Goal: Book appointment/travel/reservation

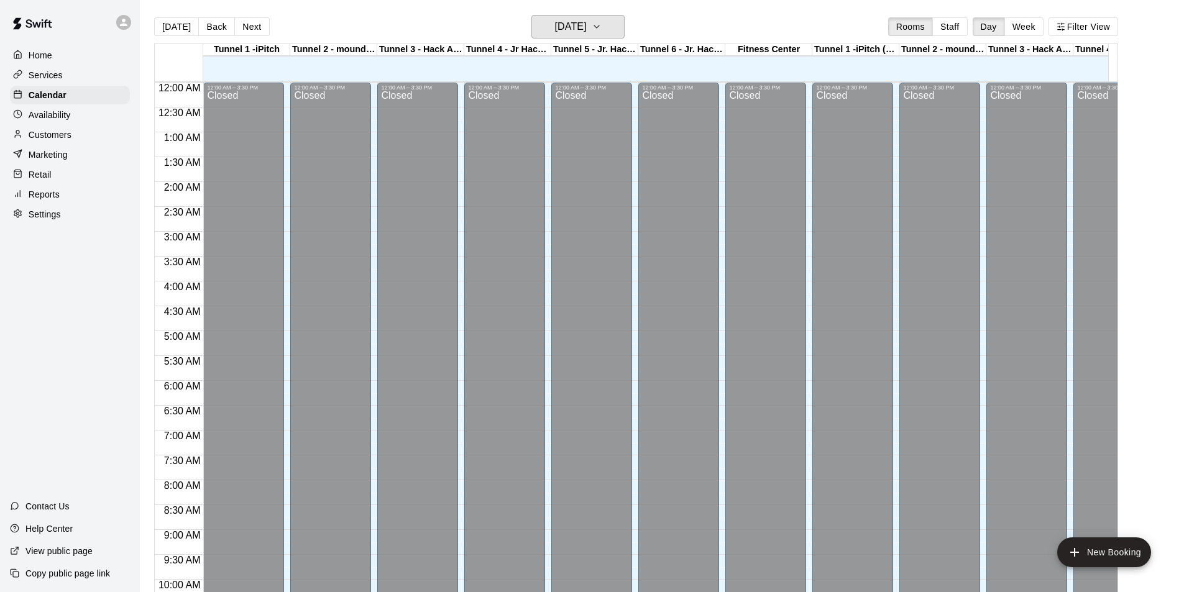
scroll to position [632, 0]
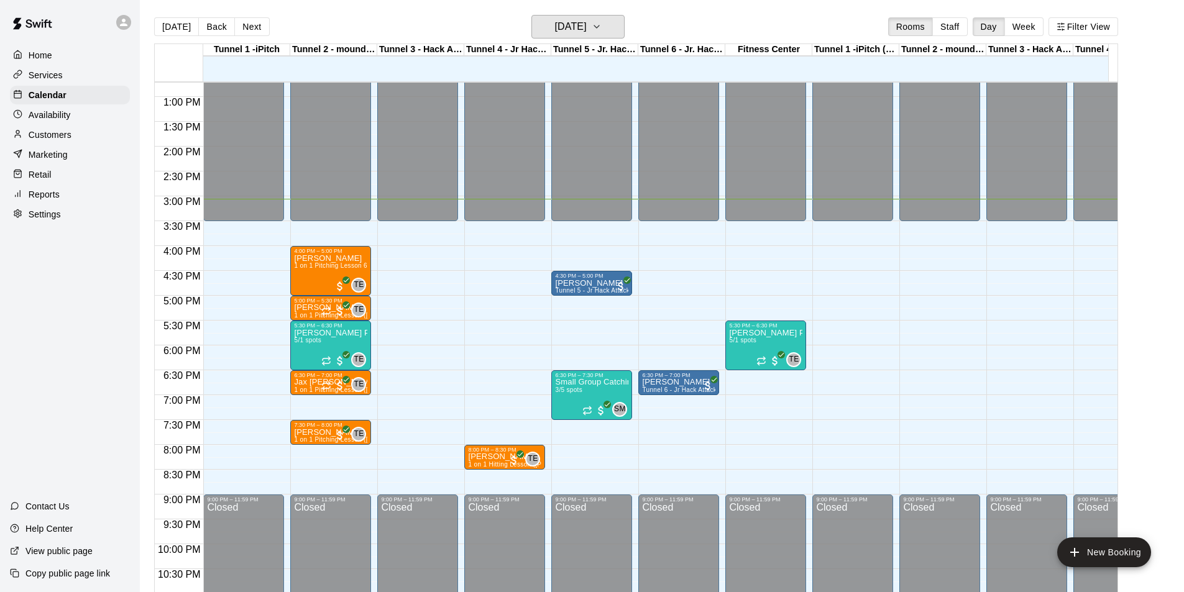
click at [587, 27] on h6 "[DATE]" at bounding box center [571, 26] width 32 height 17
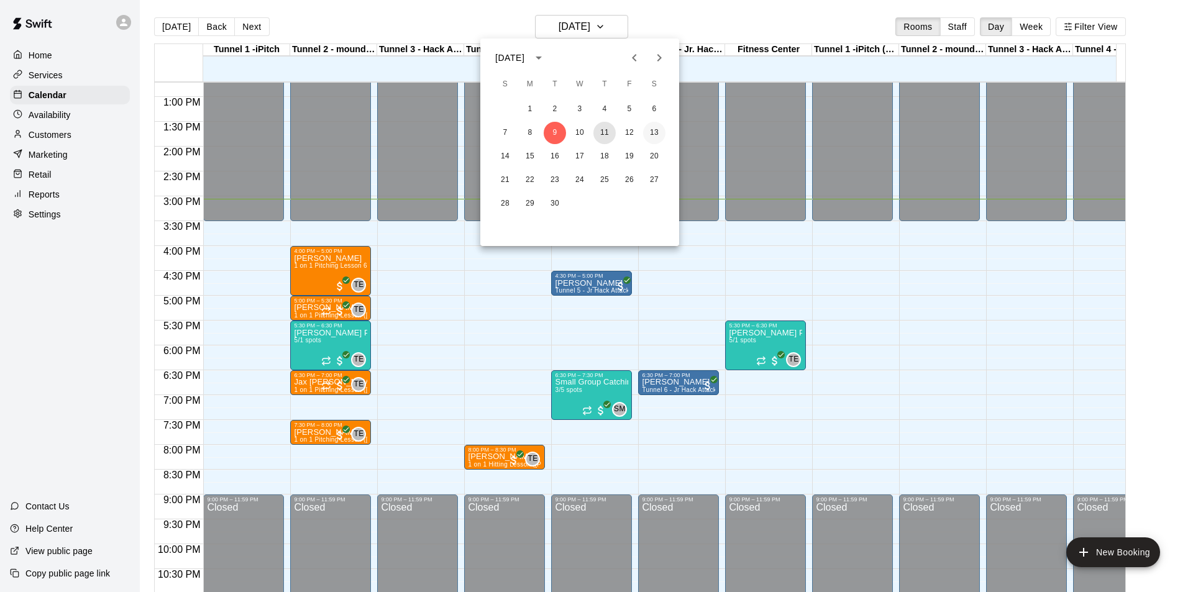
drag, startPoint x: 604, startPoint y: 131, endPoint x: 648, endPoint y: 137, distance: 45.2
click at [605, 131] on button "11" at bounding box center [605, 133] width 22 height 22
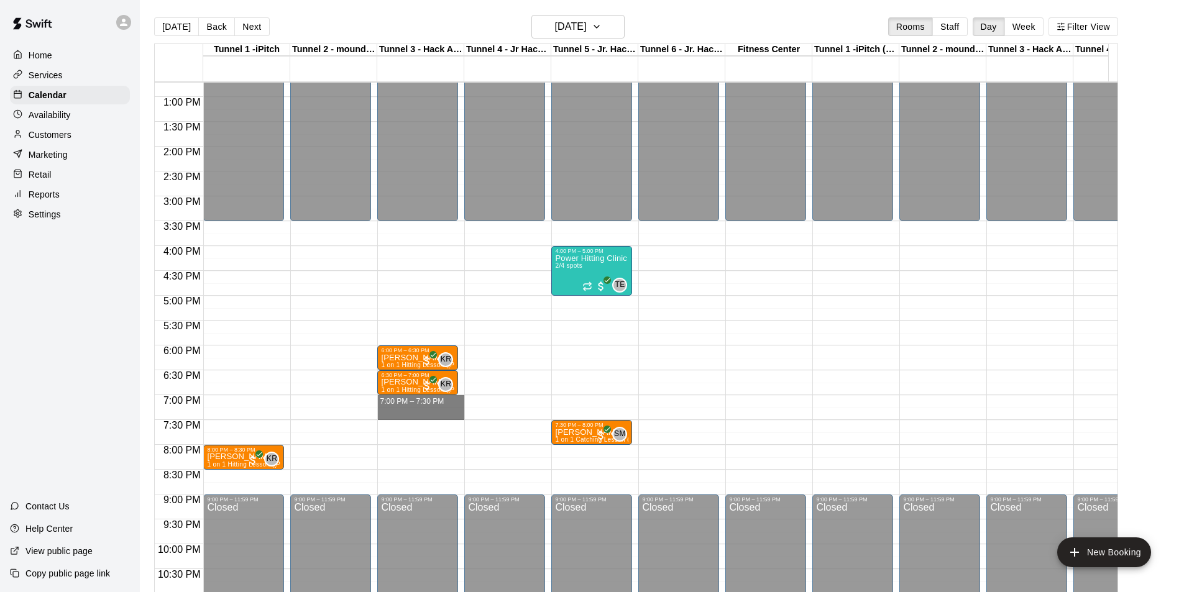
drag, startPoint x: 395, startPoint y: 403, endPoint x: 395, endPoint y: 420, distance: 17.4
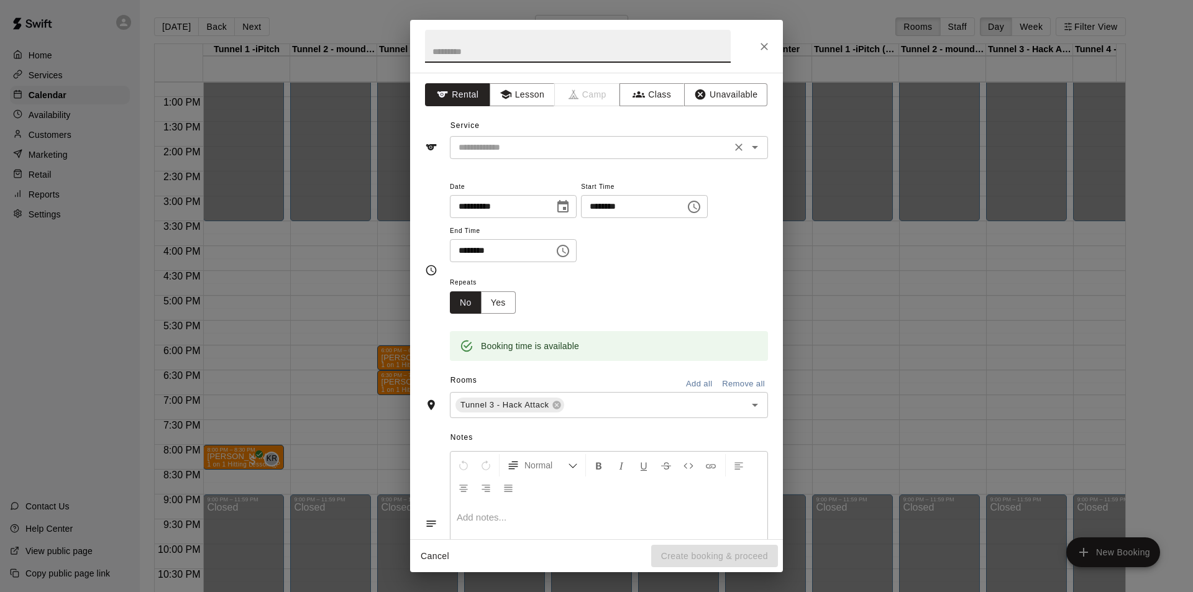
click at [508, 149] on input "text" at bounding box center [591, 148] width 274 height 16
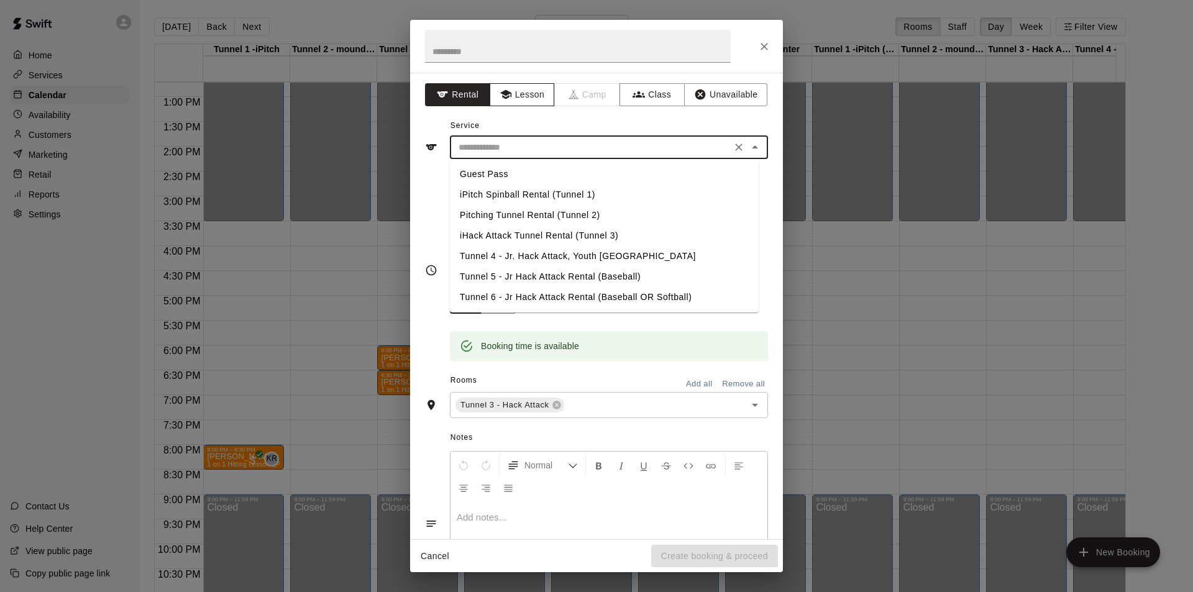
click at [510, 94] on button "Lesson" at bounding box center [522, 94] width 65 height 23
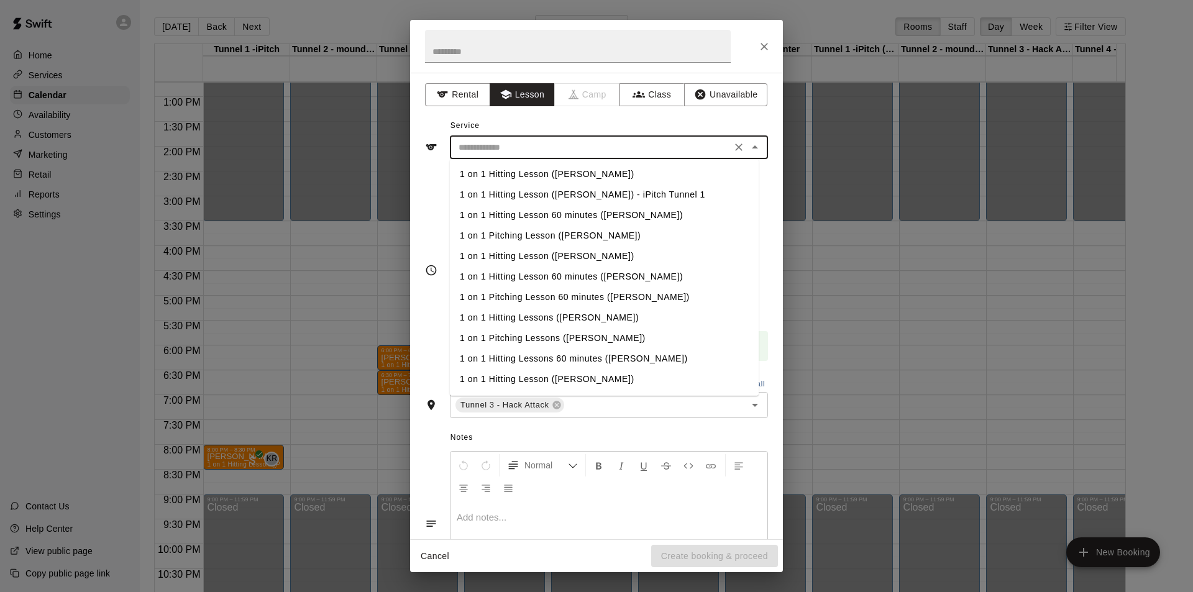
click at [525, 150] on input "text" at bounding box center [591, 148] width 274 height 16
click at [519, 176] on li "1 on 1 Hitting Lesson ([PERSON_NAME])" at bounding box center [604, 174] width 309 height 21
type input "**********"
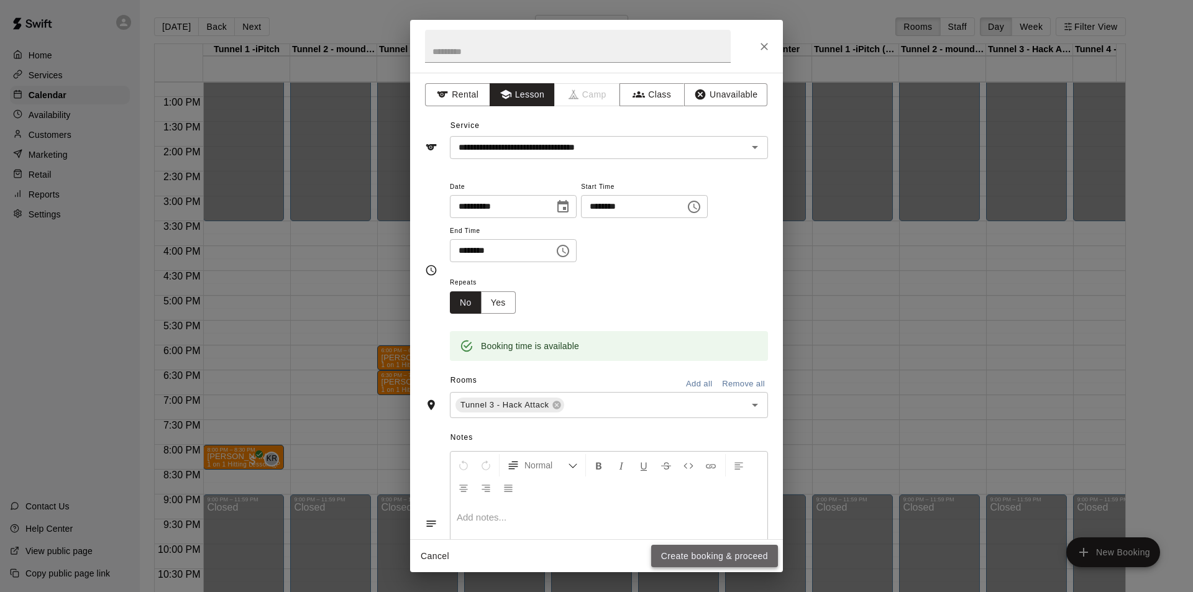
click at [684, 551] on button "Create booking & proceed" at bounding box center [714, 556] width 127 height 23
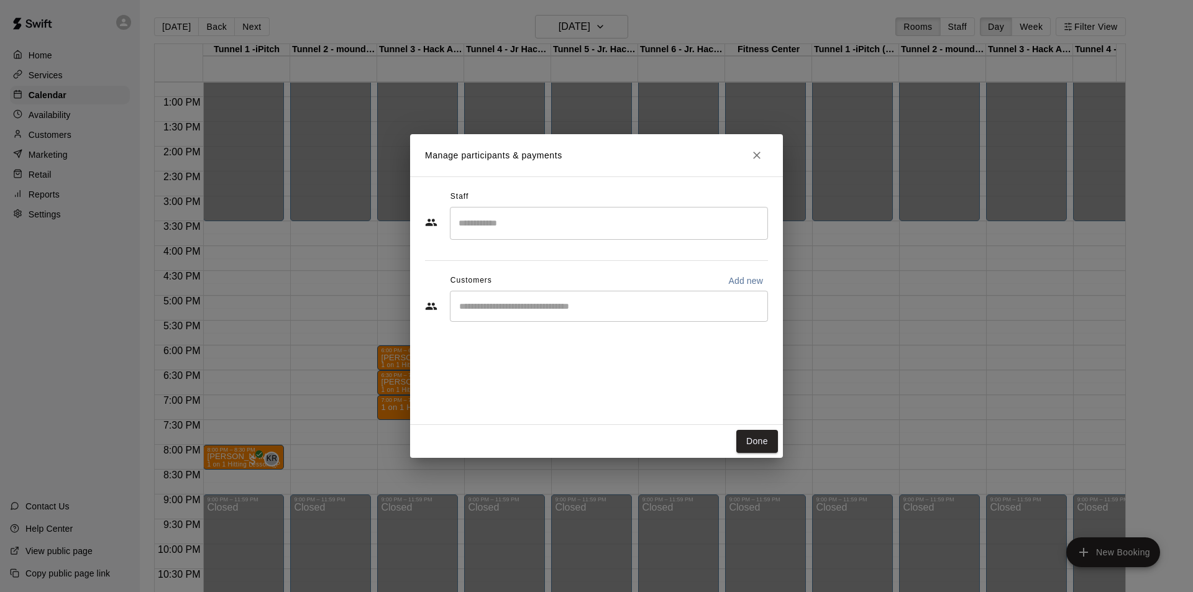
click at [500, 215] on input "Search staff" at bounding box center [609, 224] width 307 height 22
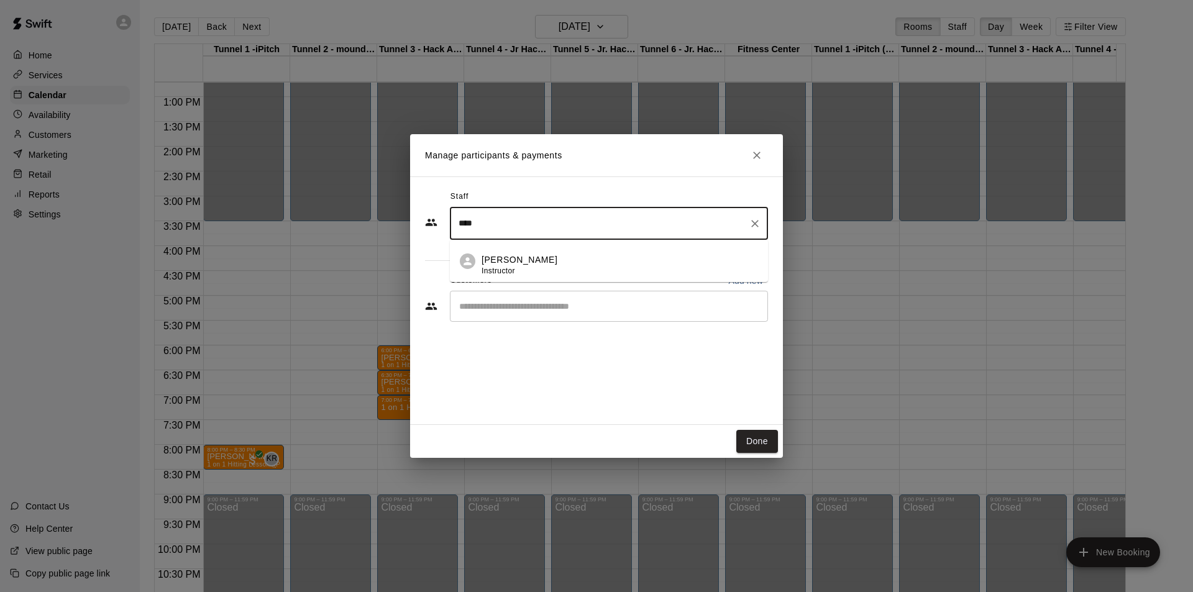
click at [496, 266] on div "[PERSON_NAME] Instructor" at bounding box center [520, 266] width 76 height 24
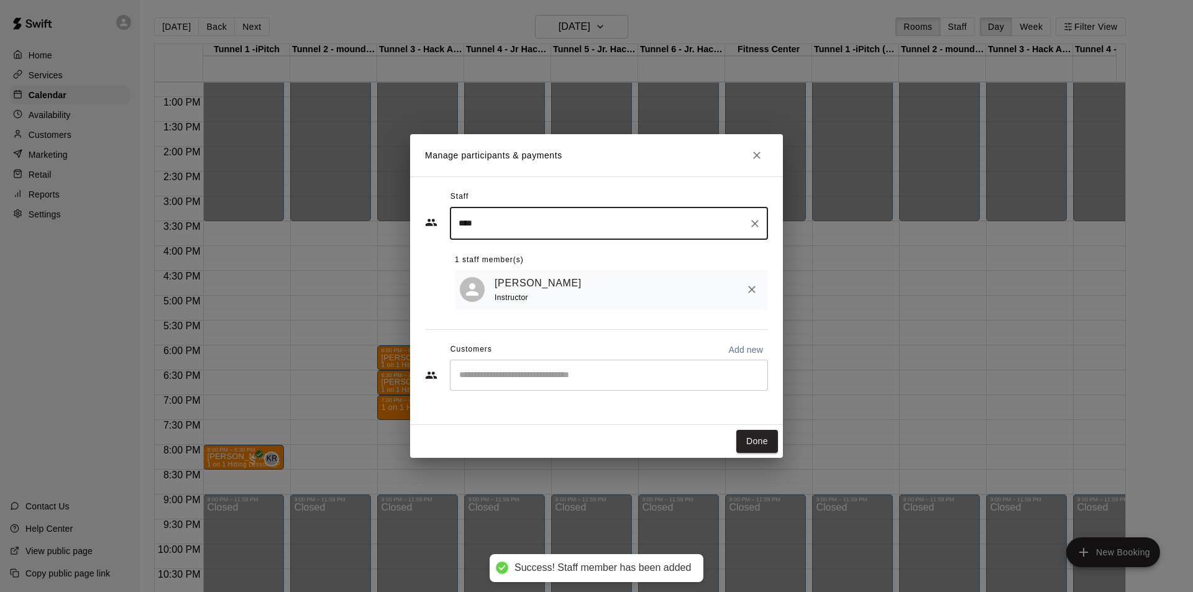
type input "****"
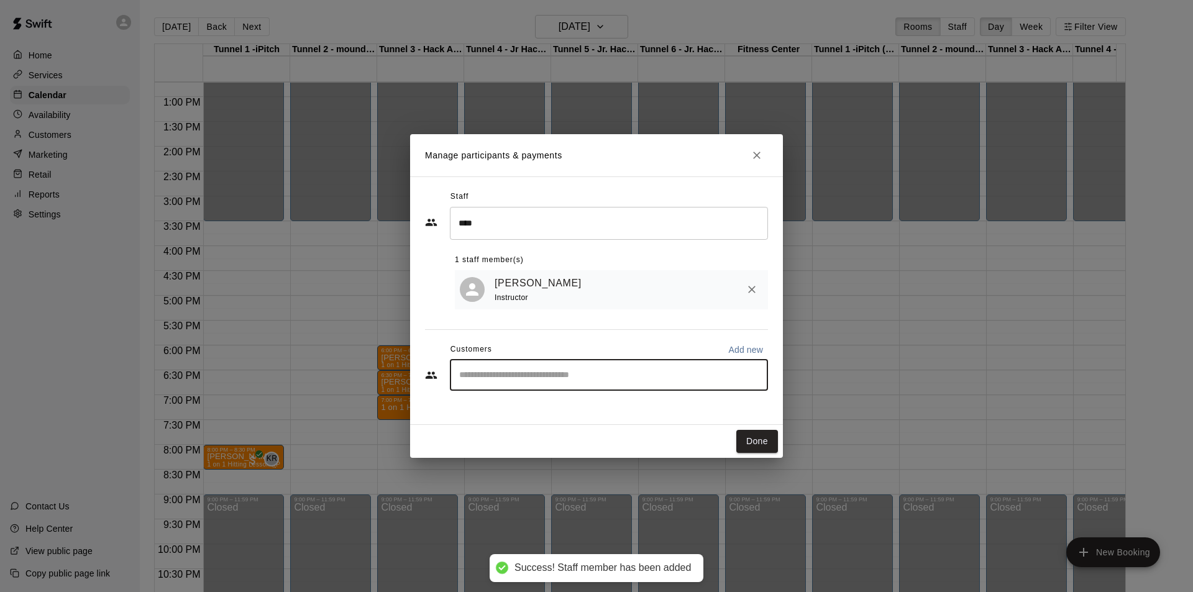
click at [515, 370] on input "Start typing to search customers..." at bounding box center [609, 375] width 307 height 12
type input "*****"
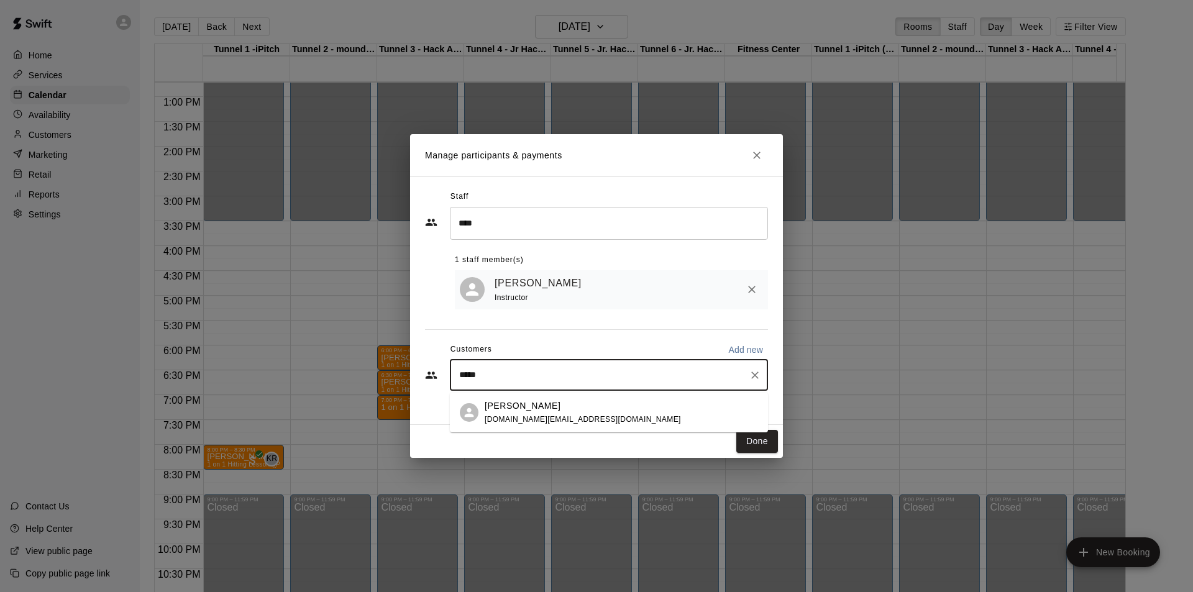
click at [525, 401] on p "[PERSON_NAME]" at bounding box center [523, 406] width 76 height 13
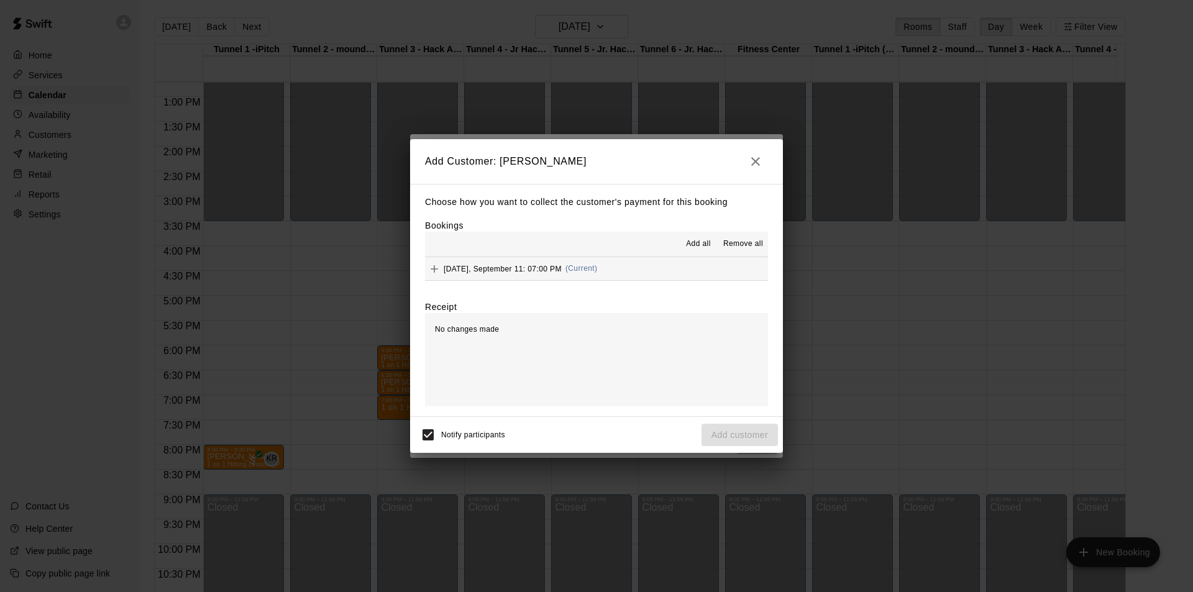
click at [692, 239] on span "Add all" at bounding box center [698, 244] width 25 height 12
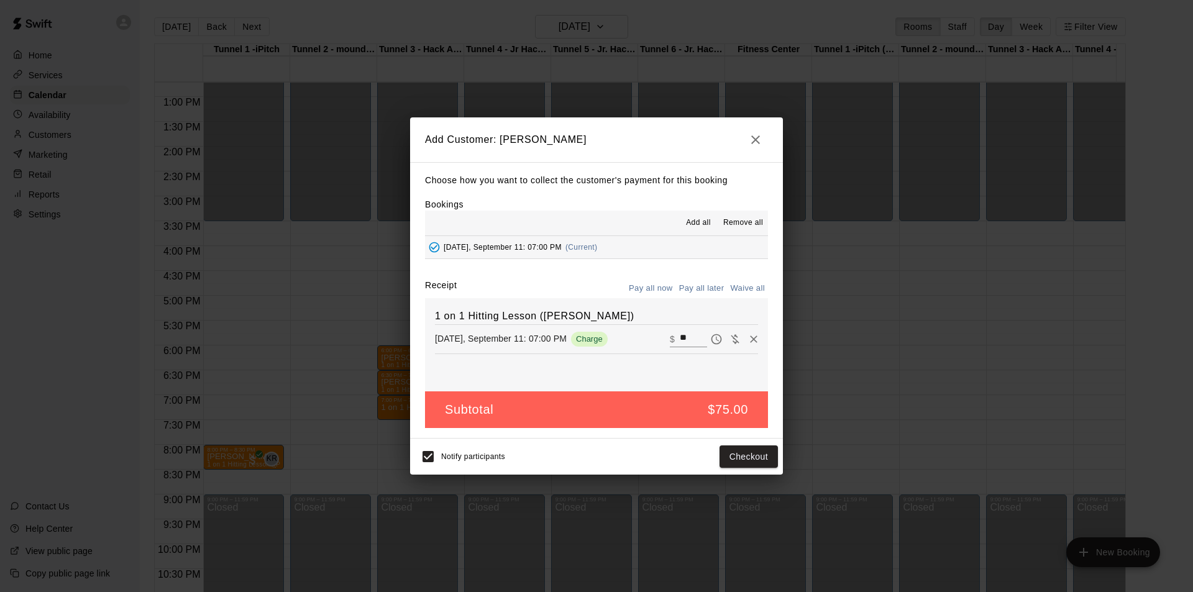
click at [760, 282] on button "Waive all" at bounding box center [747, 288] width 41 height 19
type input "*"
click at [756, 460] on button "Add customer" at bounding box center [740, 457] width 76 height 23
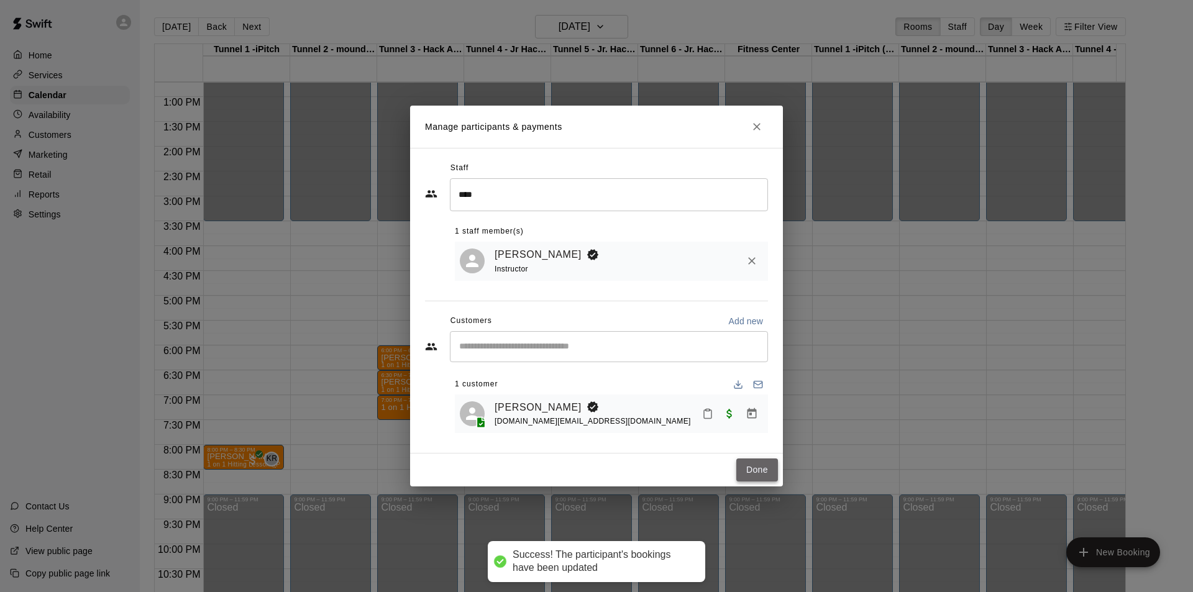
click at [776, 474] on button "Done" at bounding box center [758, 470] width 42 height 23
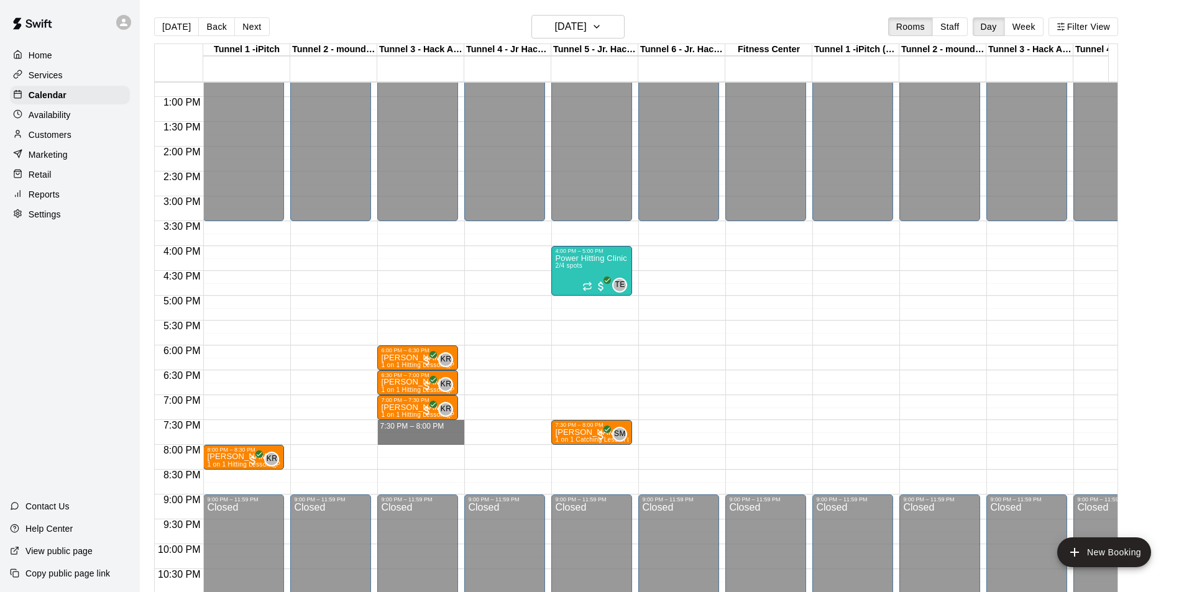
drag, startPoint x: 386, startPoint y: 427, endPoint x: 387, endPoint y: 443, distance: 15.6
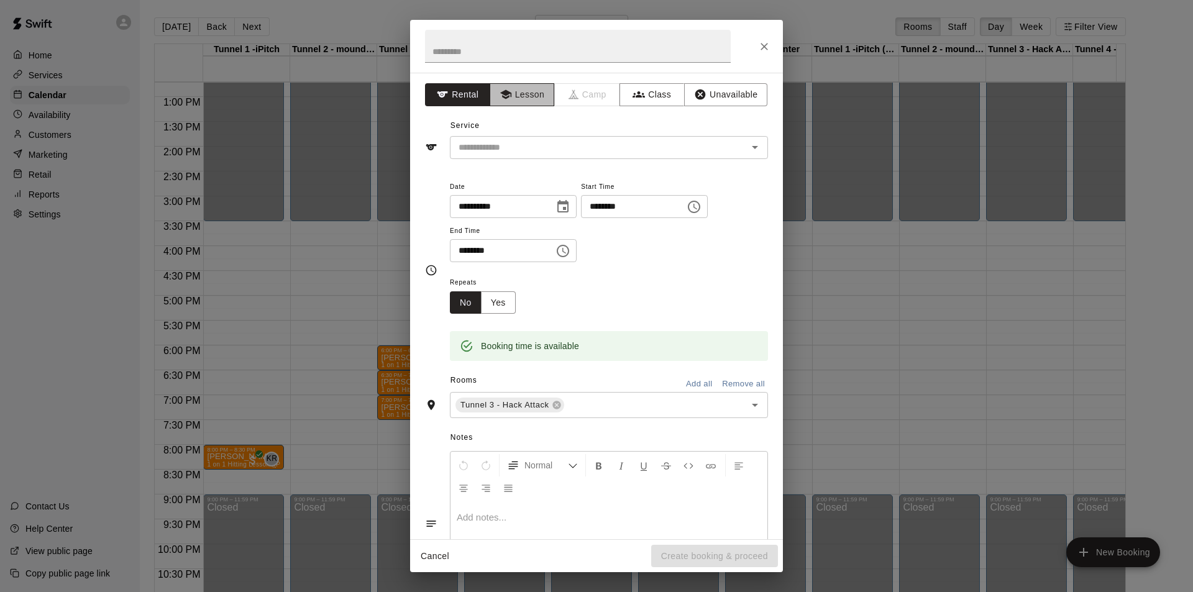
click at [529, 100] on button "Lesson" at bounding box center [522, 94] width 65 height 23
click at [533, 140] on input "text" at bounding box center [591, 148] width 274 height 16
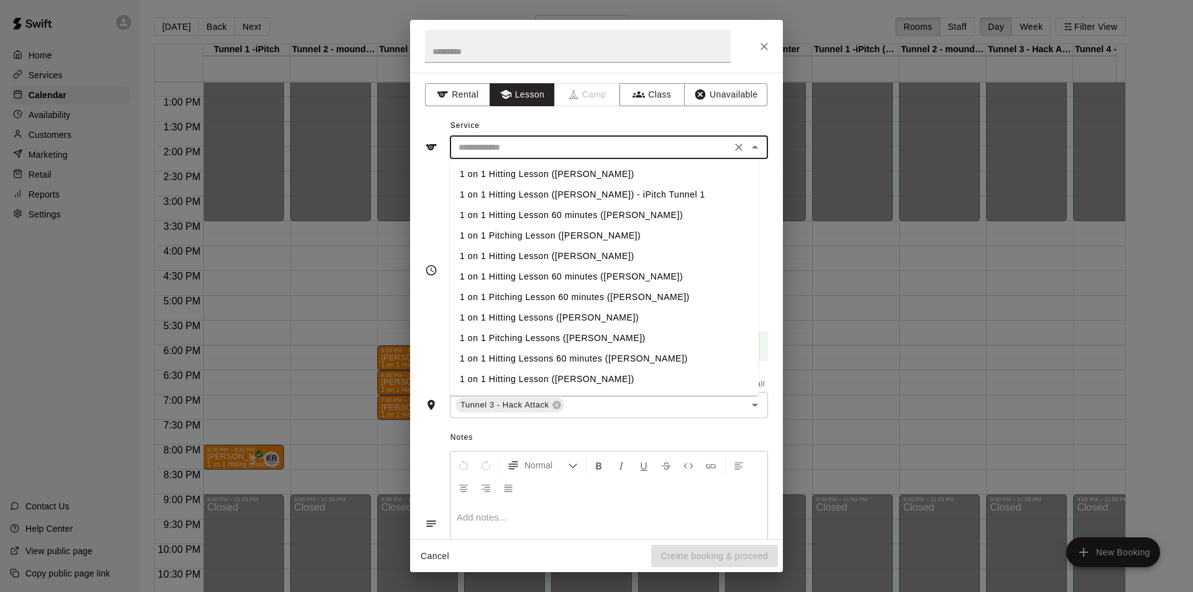
click at [539, 180] on li "1 on 1 Hitting Lesson ([PERSON_NAME])" at bounding box center [604, 174] width 309 height 21
type input "**********"
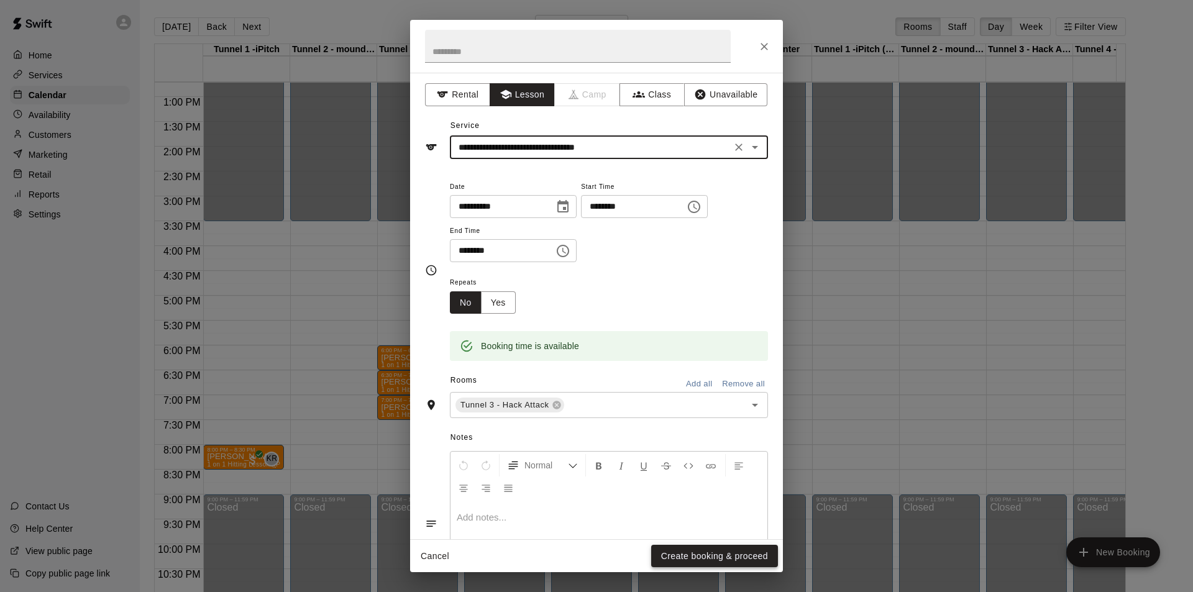
click at [710, 553] on button "Create booking & proceed" at bounding box center [714, 556] width 127 height 23
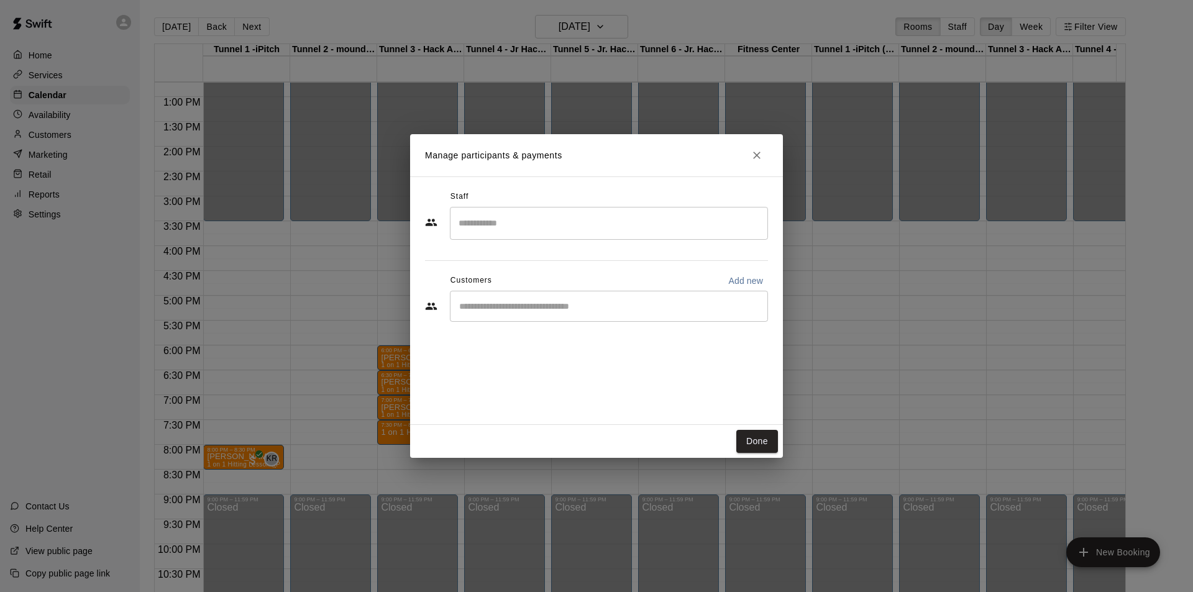
click at [510, 222] on input "Search staff" at bounding box center [609, 224] width 307 height 22
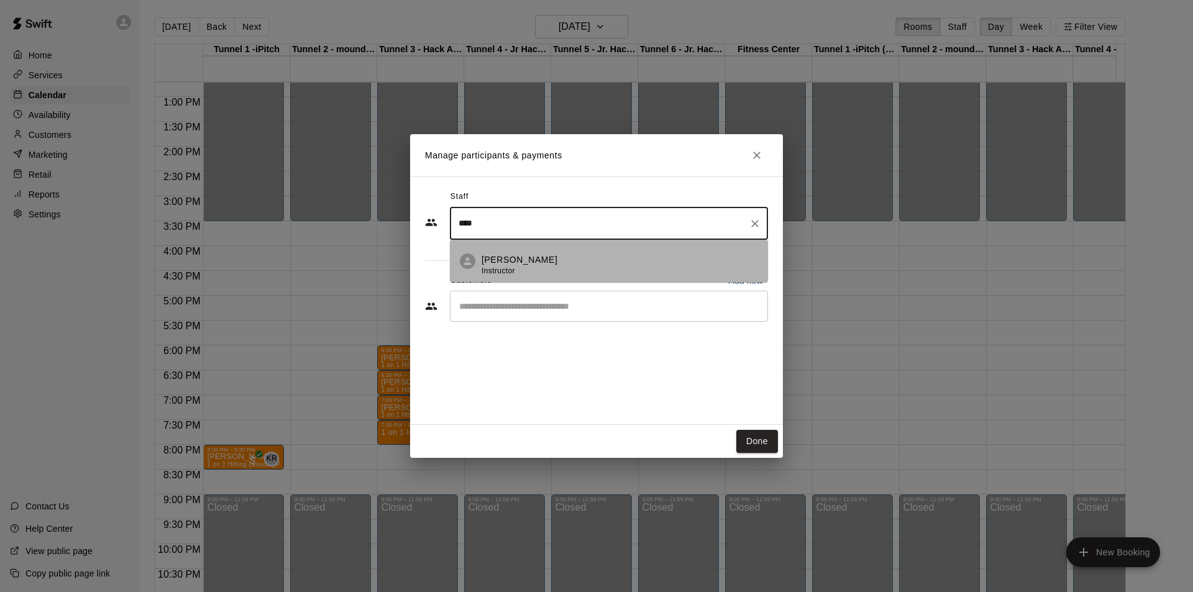
click at [522, 259] on p "[PERSON_NAME]" at bounding box center [520, 260] width 76 height 13
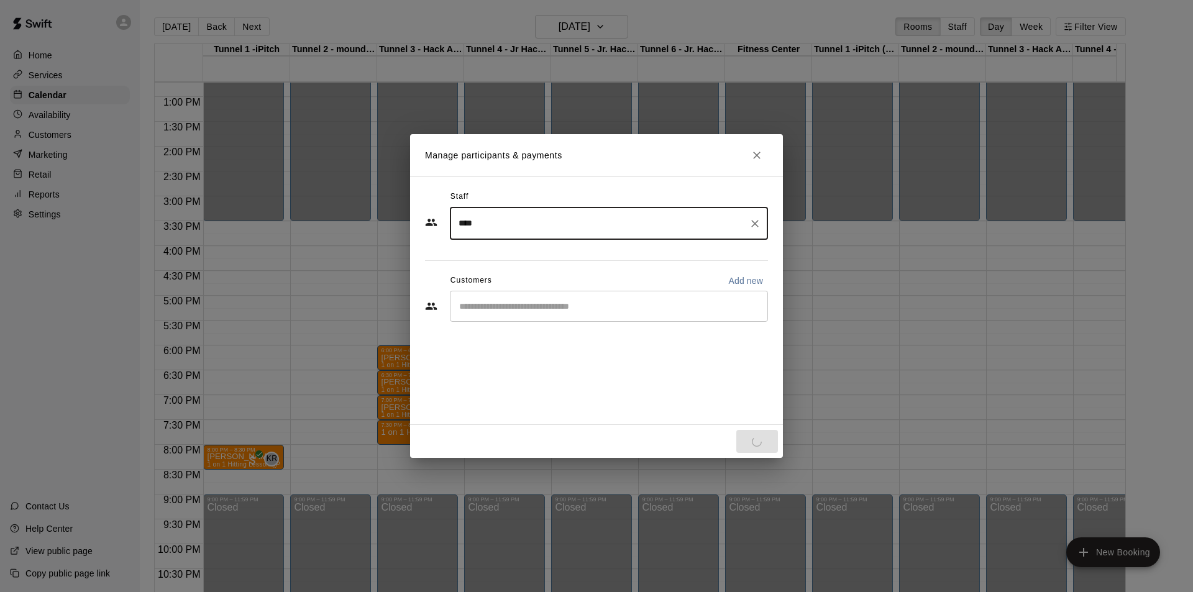
type input "****"
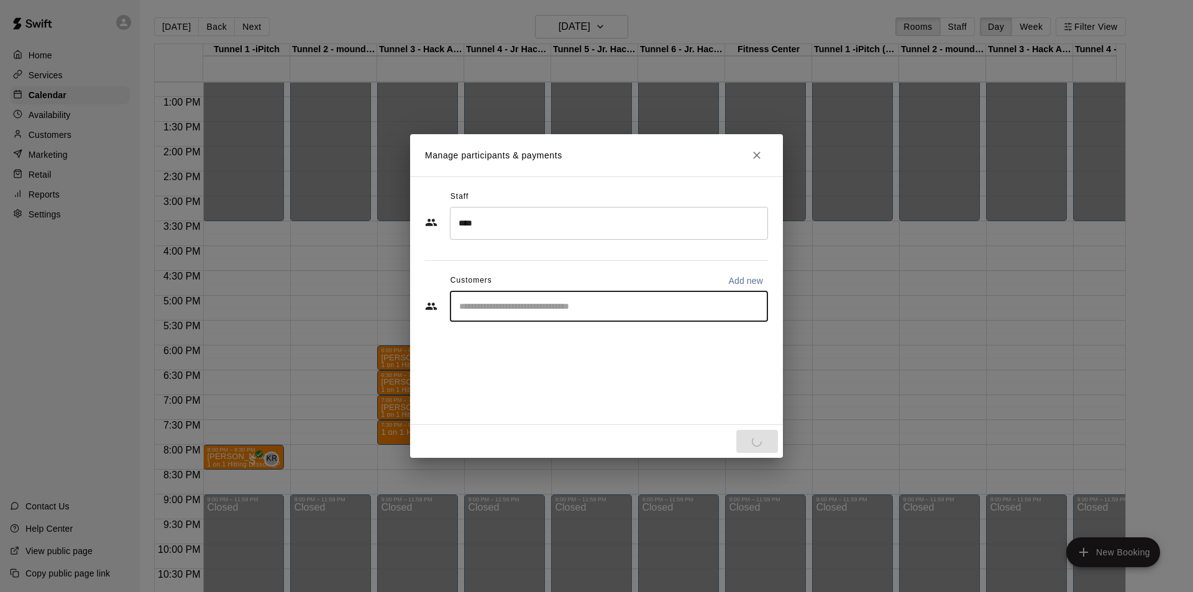
click at [516, 305] on input "Start typing to search customers..." at bounding box center [609, 306] width 307 height 12
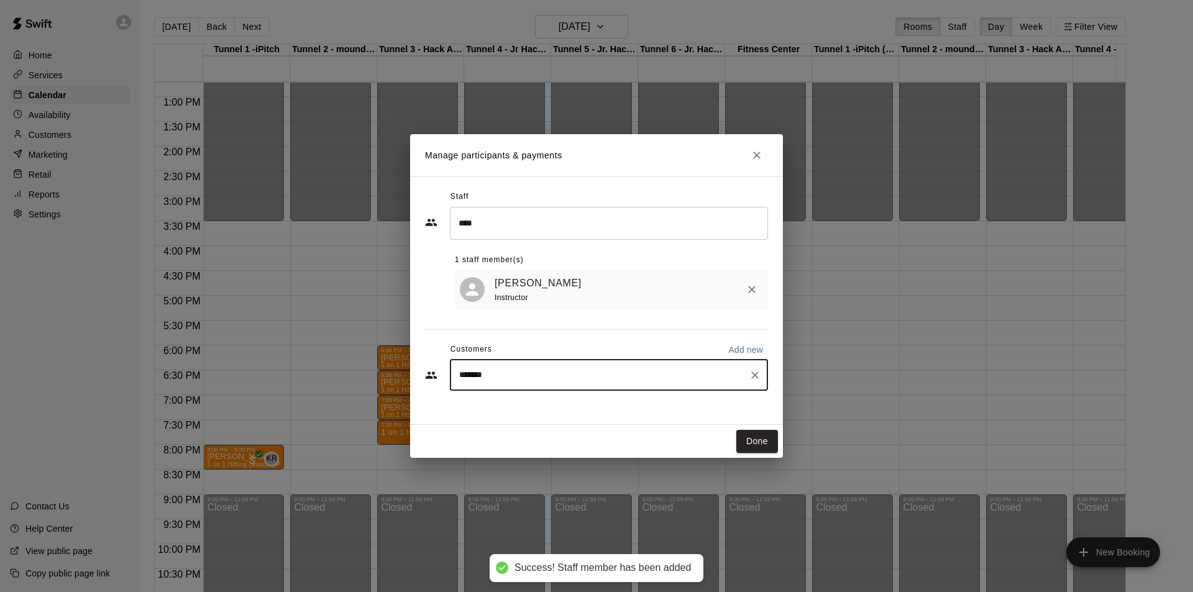
type input "********"
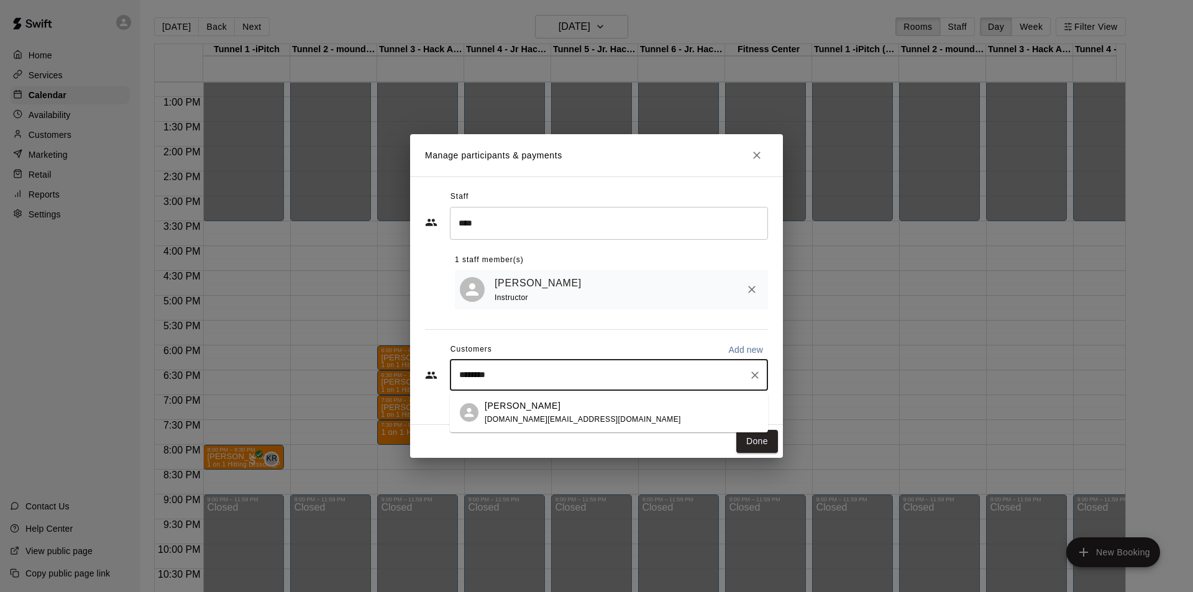
click at [533, 407] on p "[PERSON_NAME]" at bounding box center [523, 406] width 76 height 13
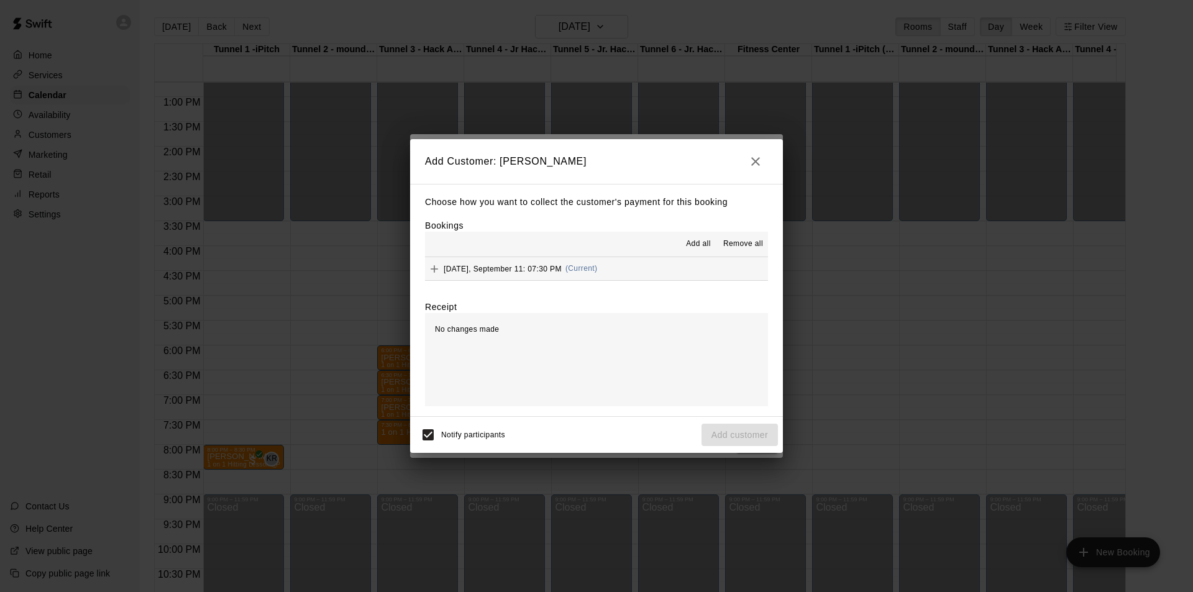
click at [707, 234] on div "Add all Remove all" at bounding box center [596, 244] width 343 height 25
click at [707, 243] on span "Add all" at bounding box center [698, 244] width 25 height 12
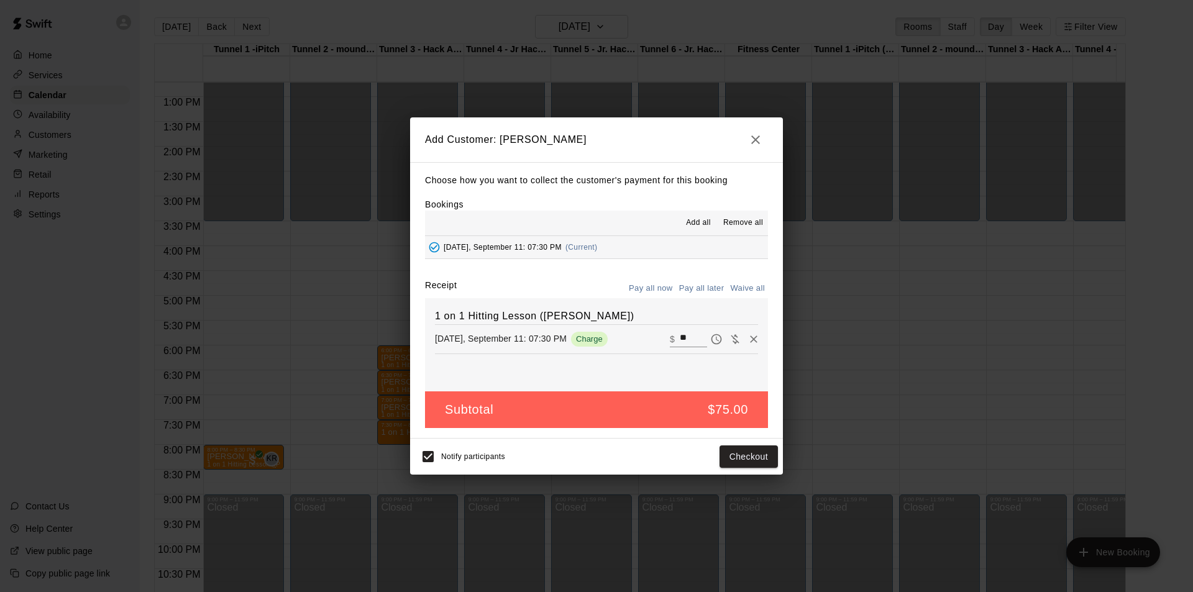
click at [756, 285] on button "Waive all" at bounding box center [747, 288] width 41 height 19
type input "*"
click at [764, 455] on button "Add customer" at bounding box center [740, 457] width 76 height 23
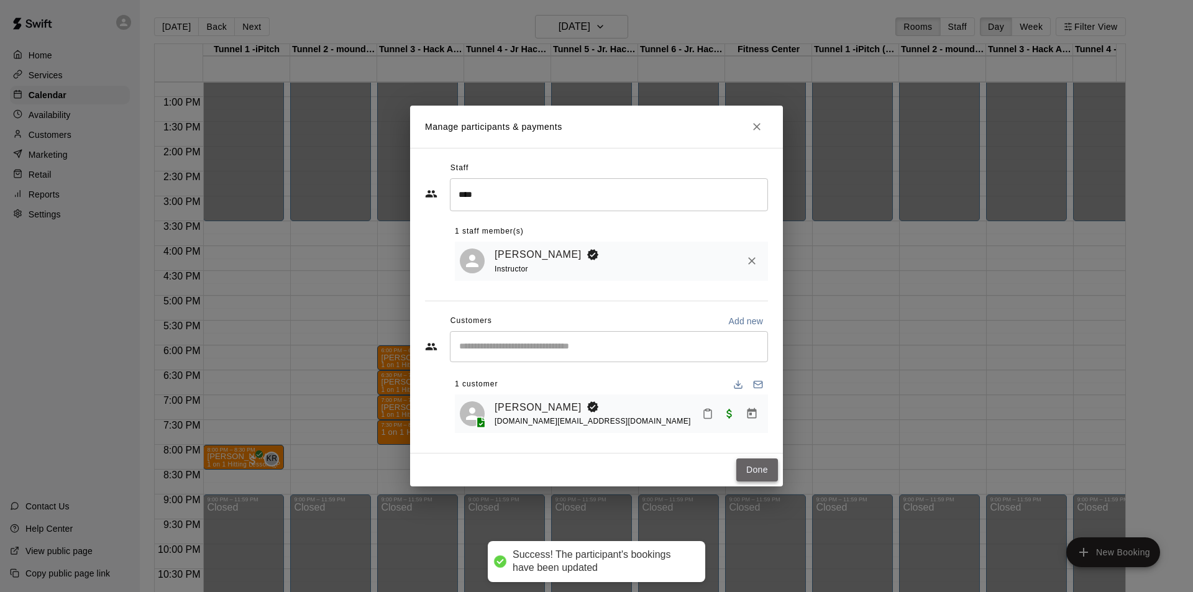
click at [754, 468] on button "Done" at bounding box center [758, 470] width 42 height 23
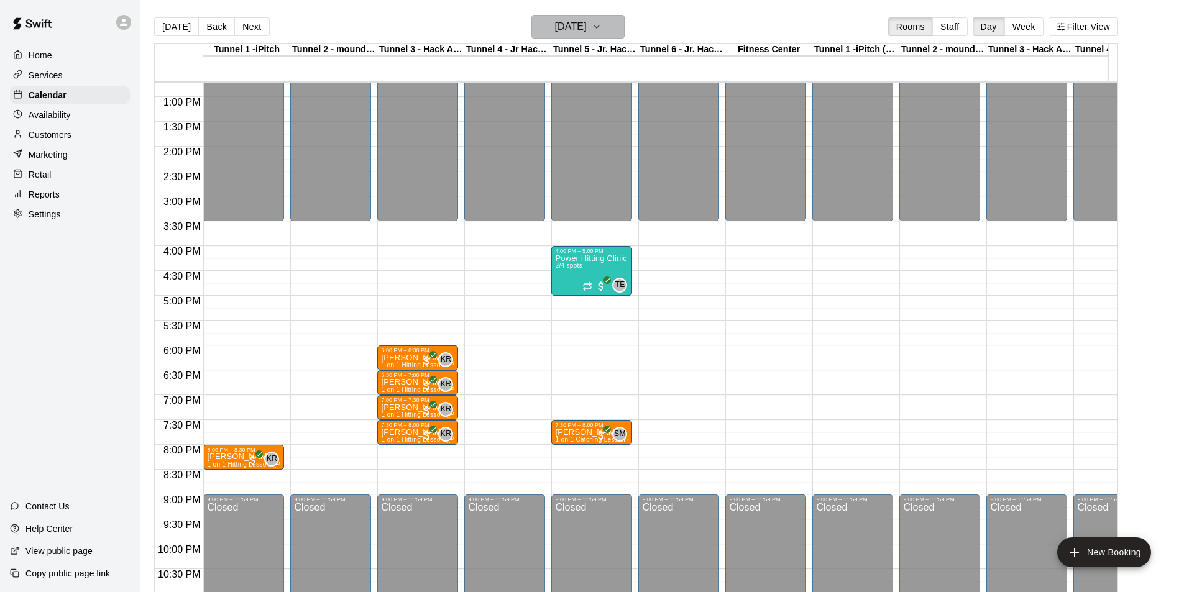
click at [613, 22] on button "[DATE]" at bounding box center [577, 27] width 93 height 24
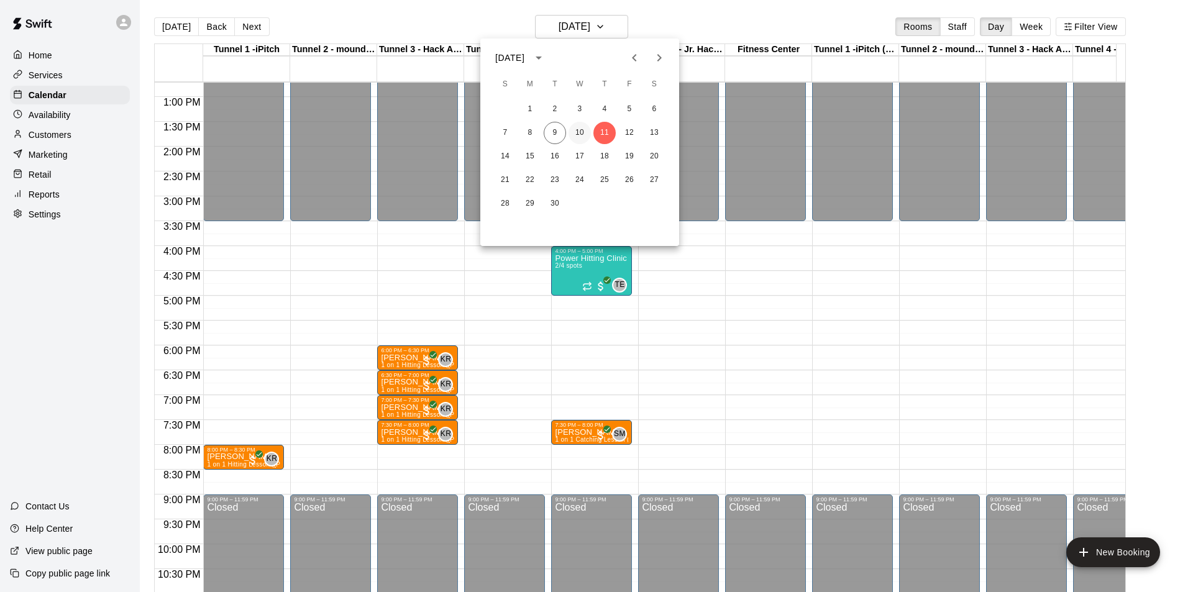
click at [581, 131] on button "10" at bounding box center [580, 133] width 22 height 22
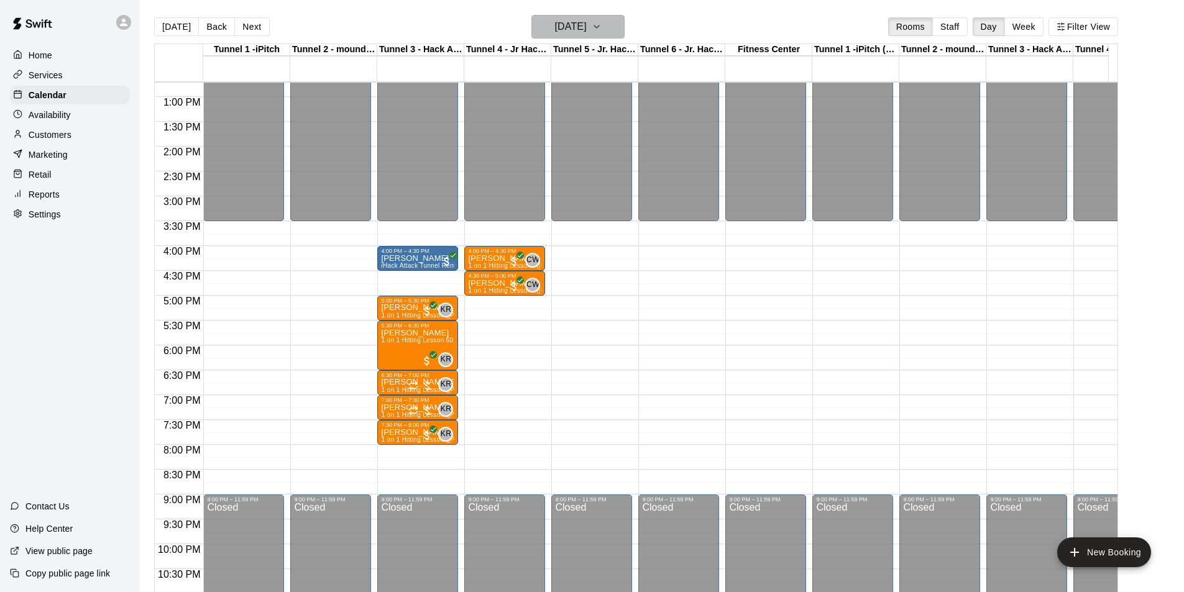
click at [581, 24] on h6 "[DATE]" at bounding box center [571, 26] width 32 height 17
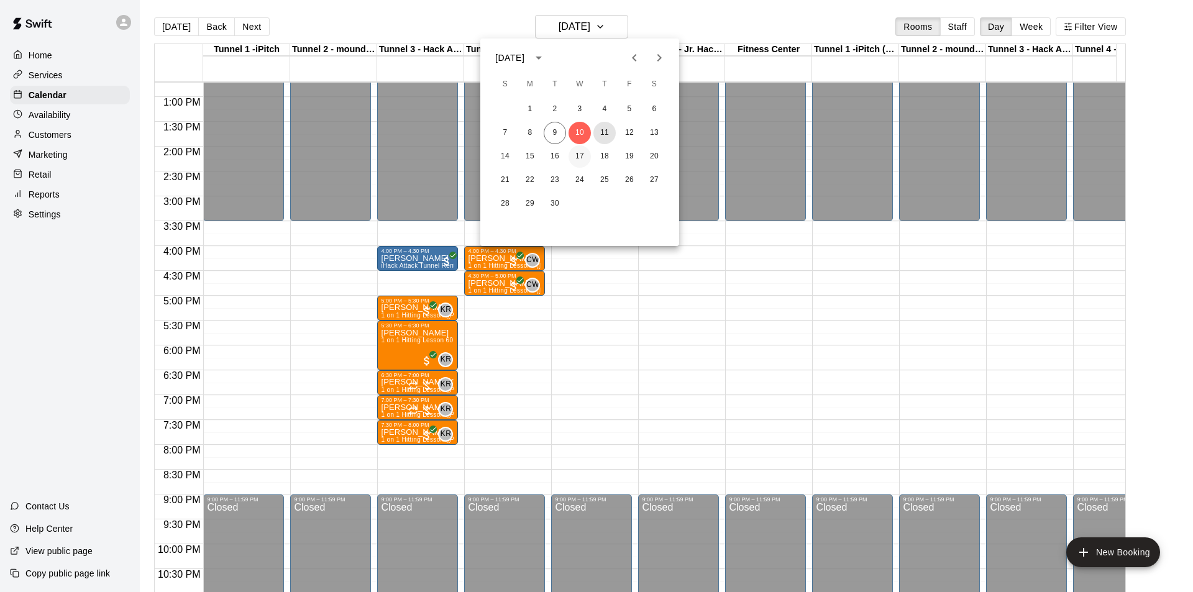
drag, startPoint x: 599, startPoint y: 128, endPoint x: 585, endPoint y: 155, distance: 30.6
click at [600, 129] on button "11" at bounding box center [605, 133] width 22 height 22
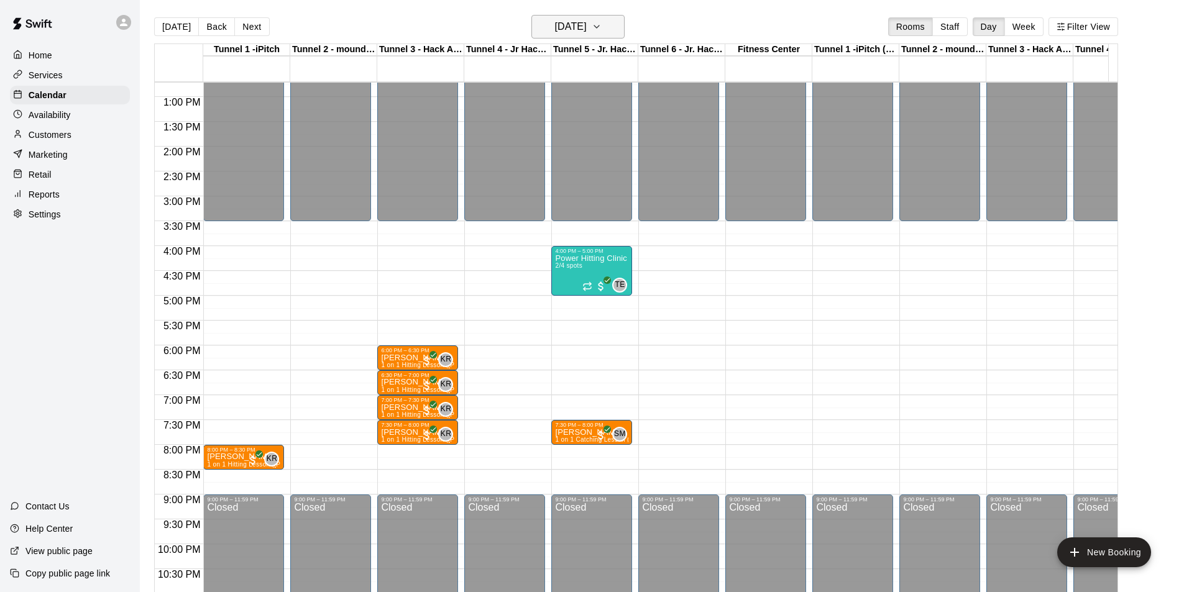
click at [587, 31] on h6 "[DATE]" at bounding box center [571, 26] width 32 height 17
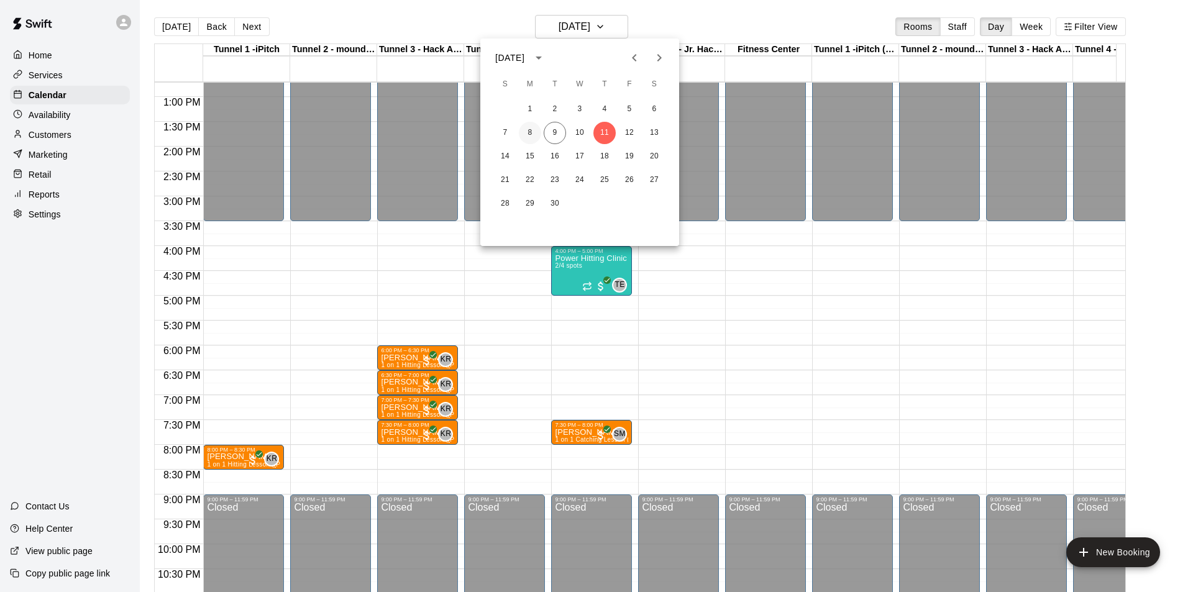
click at [529, 132] on button "8" at bounding box center [530, 133] width 22 height 22
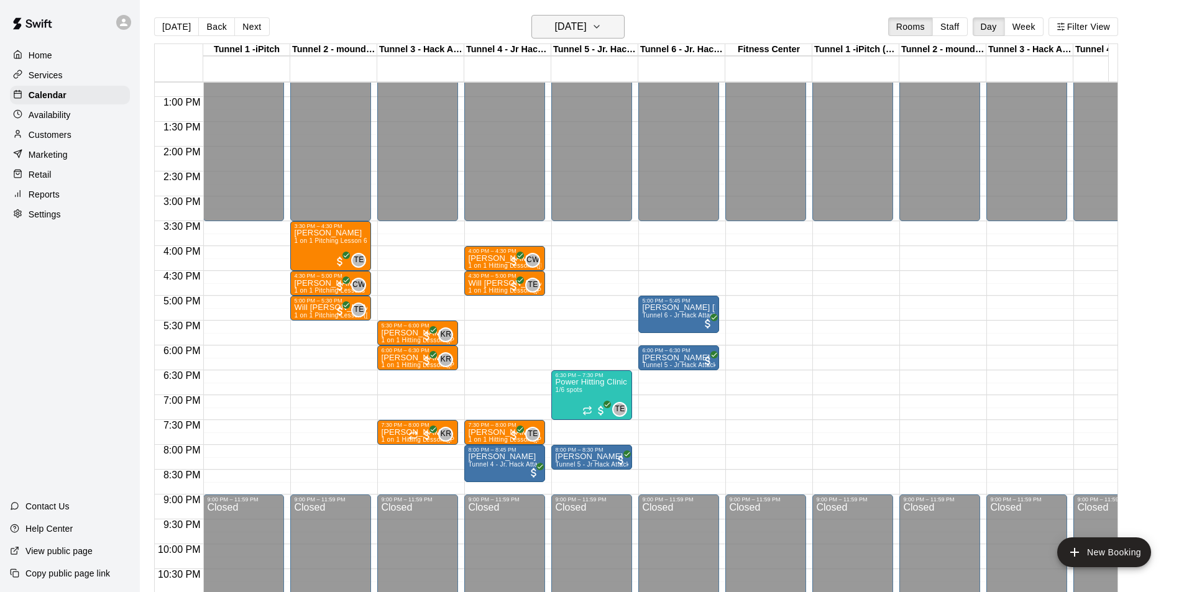
click at [569, 35] on h6 "[DATE]" at bounding box center [571, 26] width 32 height 17
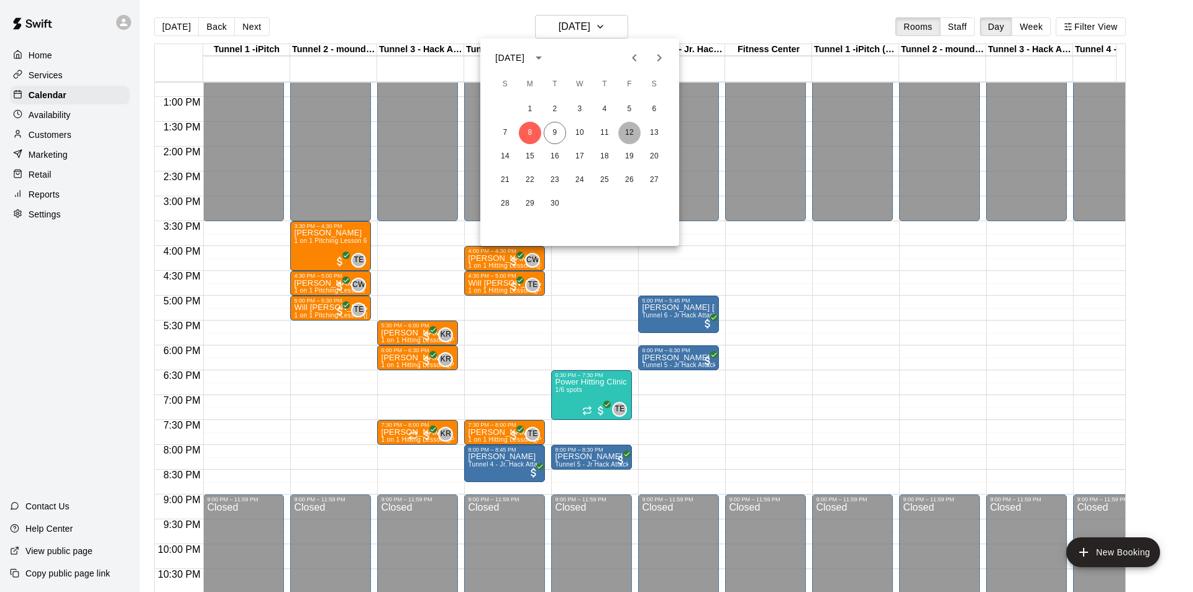
click at [636, 133] on button "12" at bounding box center [629, 133] width 22 height 22
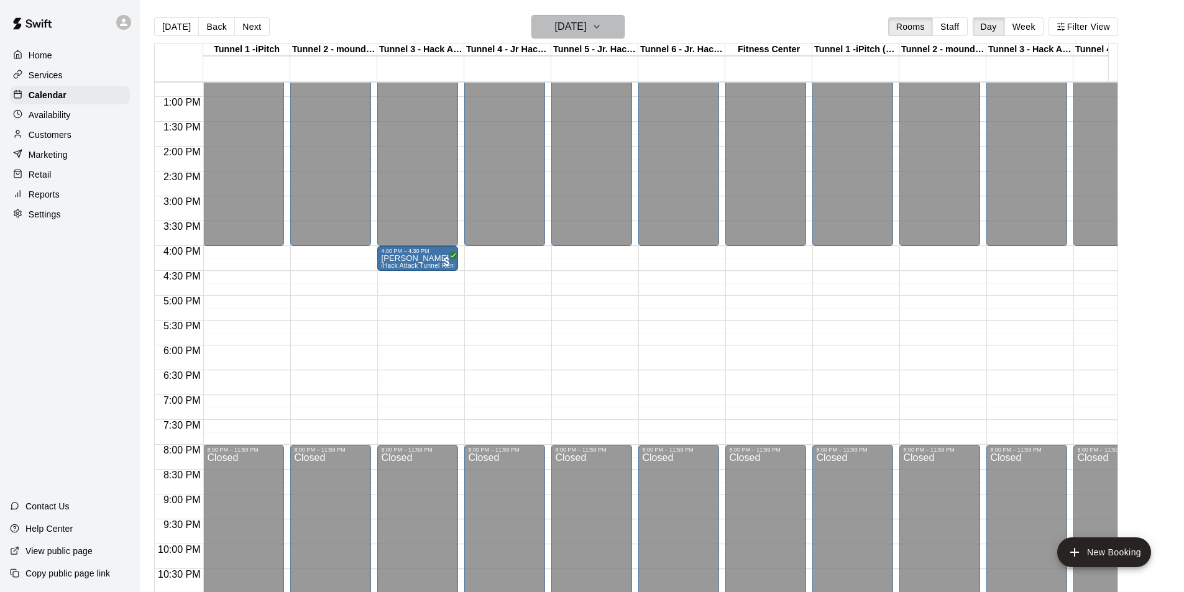
click at [587, 30] on h6 "[DATE]" at bounding box center [571, 26] width 32 height 17
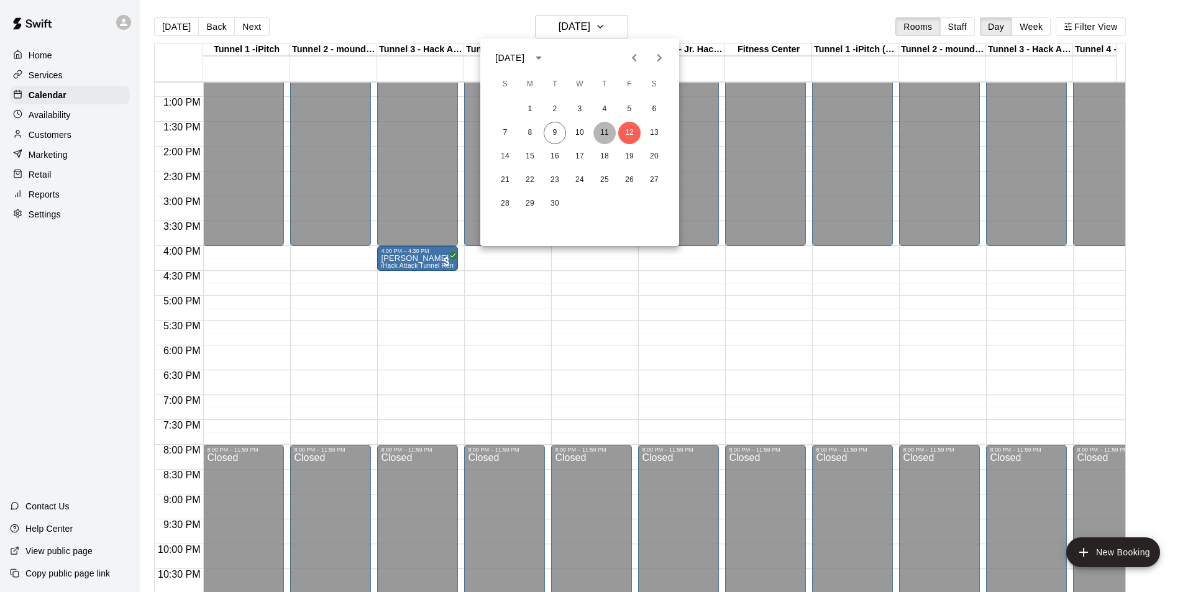
click at [610, 134] on button "11" at bounding box center [605, 133] width 22 height 22
